Goal: Transaction & Acquisition: Purchase product/service

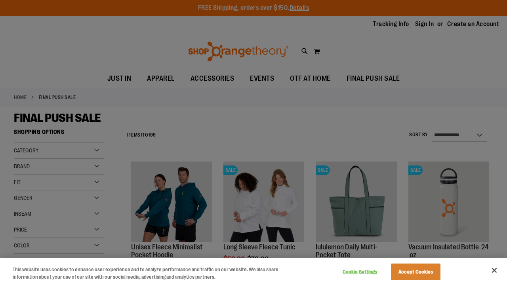
click at [497, 268] on button "Close" at bounding box center [493, 270] width 17 height 17
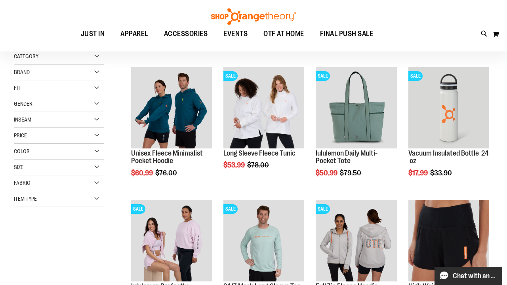
scroll to position [95, 0]
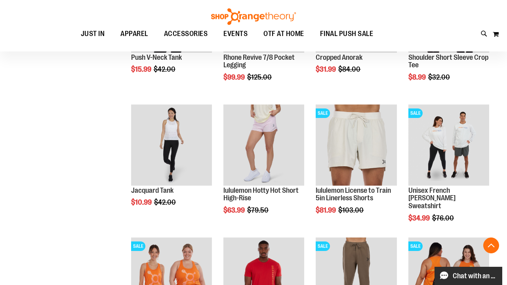
scroll to position [592, 0]
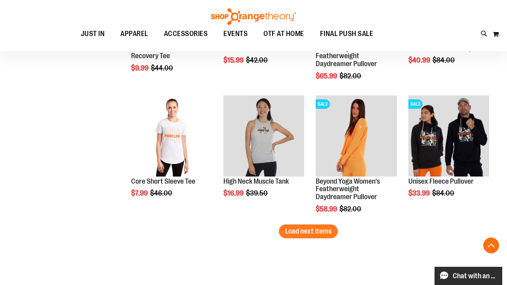
scroll to position [1176, 0]
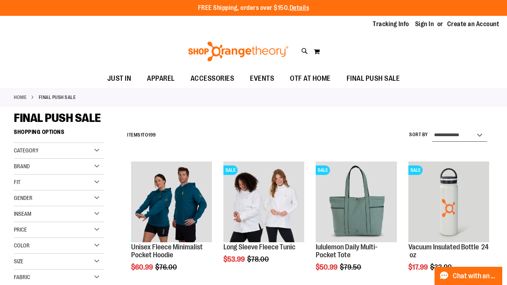
select select "*********"
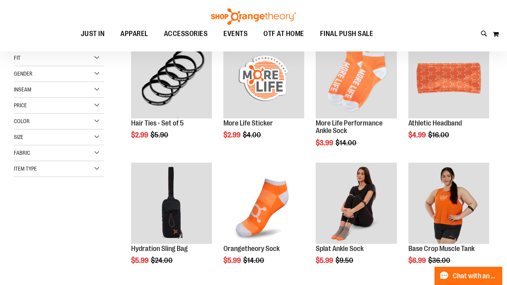
scroll to position [125, 0]
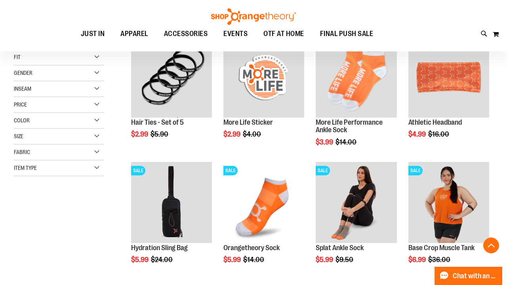
click at [496, 142] on main "**********" at bounding box center [253, 221] width 507 height 479
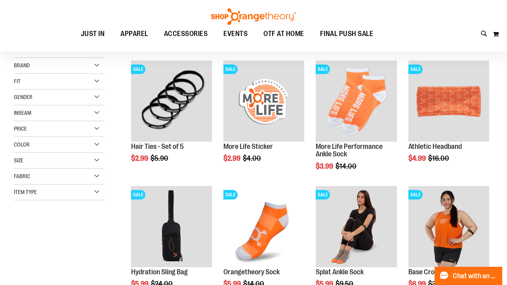
scroll to position [126, 0]
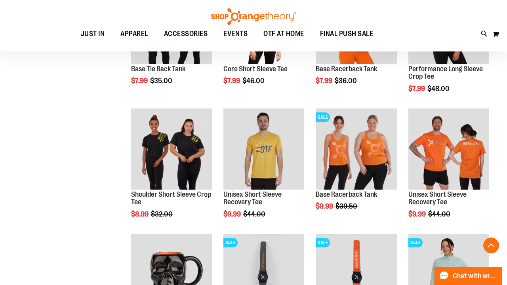
scroll to position [430, 0]
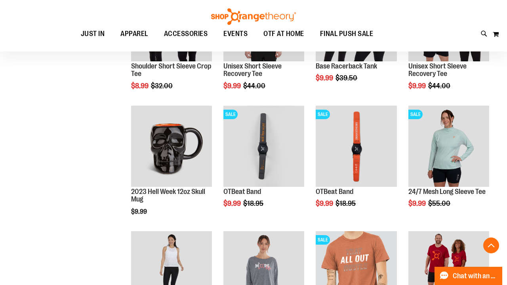
scroll to position [569, 0]
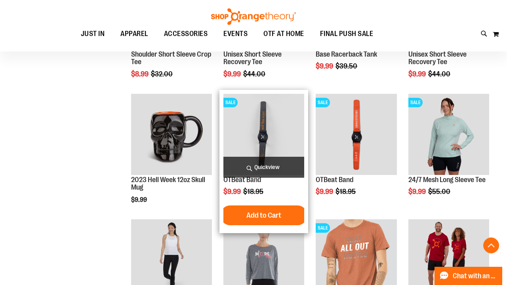
click at [273, 138] on img "product" at bounding box center [263, 134] width 81 height 81
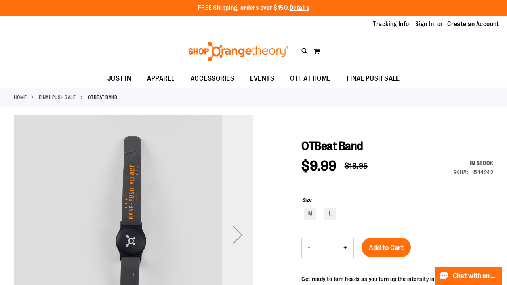
click at [234, 232] on div "Next" at bounding box center [238, 235] width 32 height 32
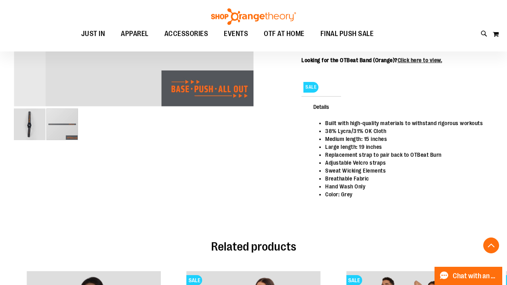
scroll to position [247, 0]
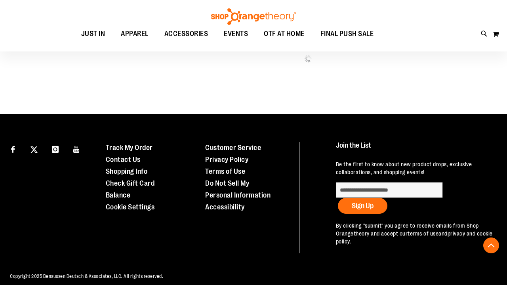
scroll to position [399, 0]
